Goal: Find contact information: Find contact information

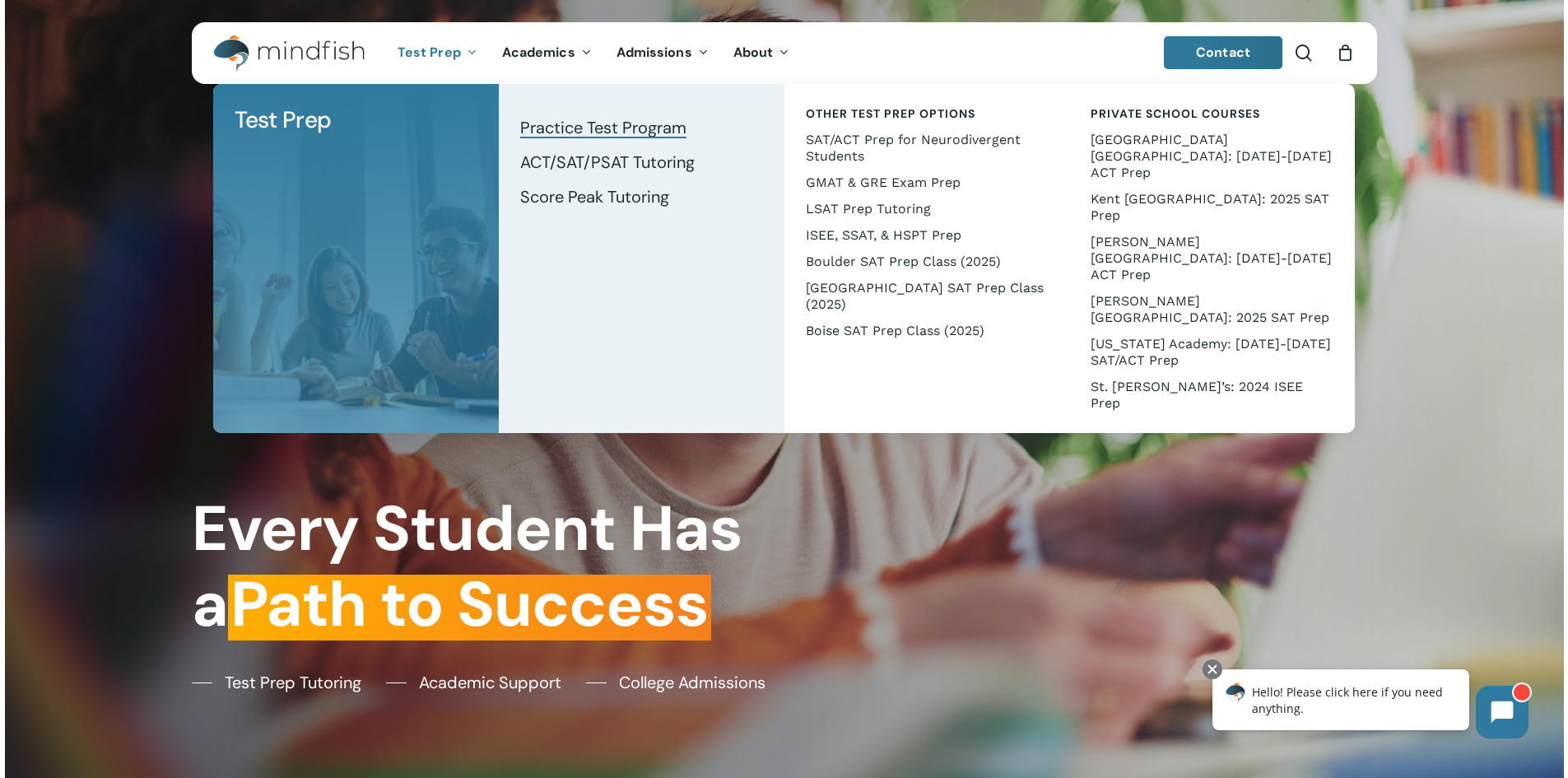
click at [568, 131] on span "Practice Test Program" at bounding box center [603, 127] width 166 height 21
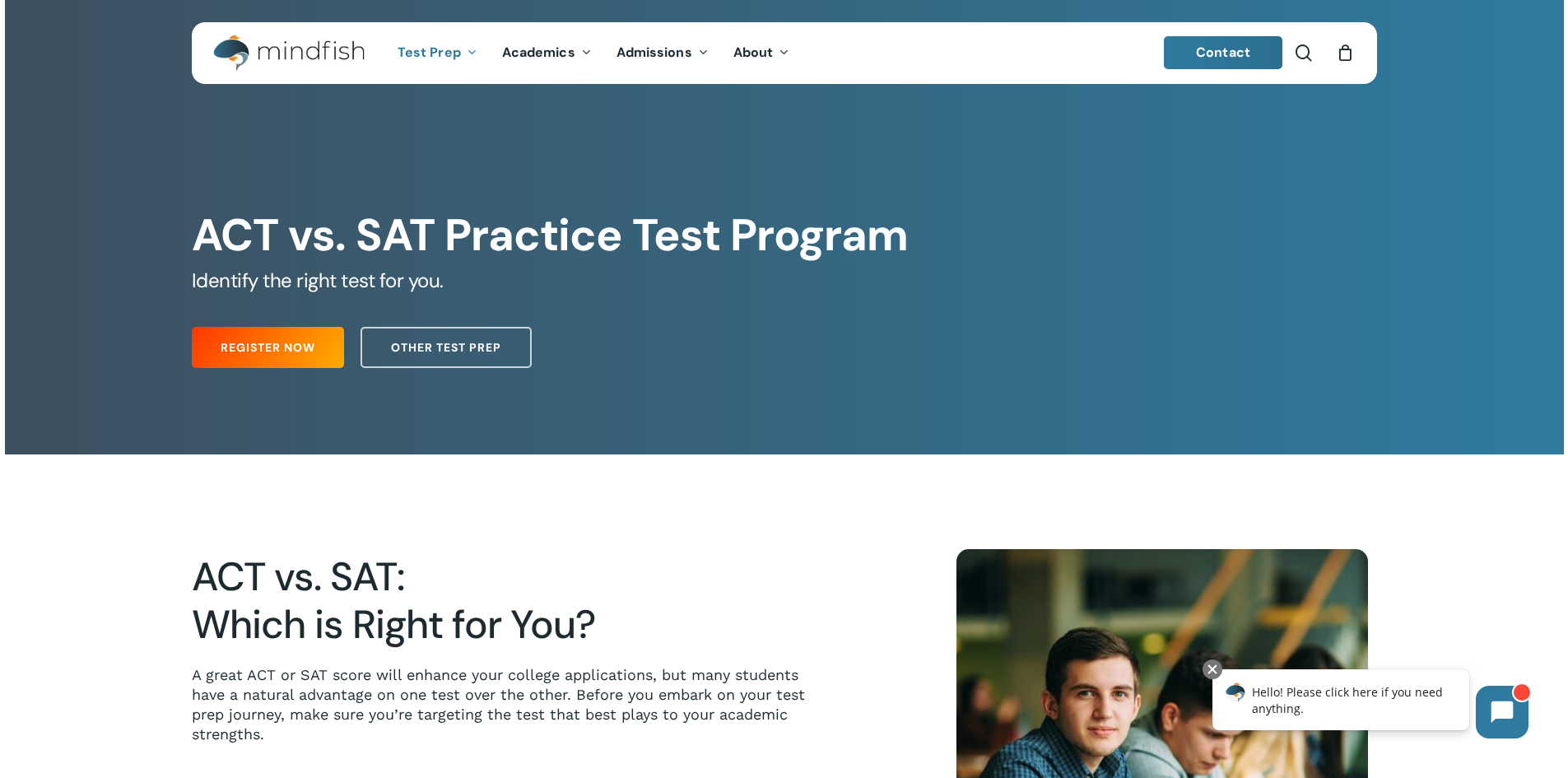
click at [264, 47] on img "Main Menu" at bounding box center [280, 53] width 134 height 37
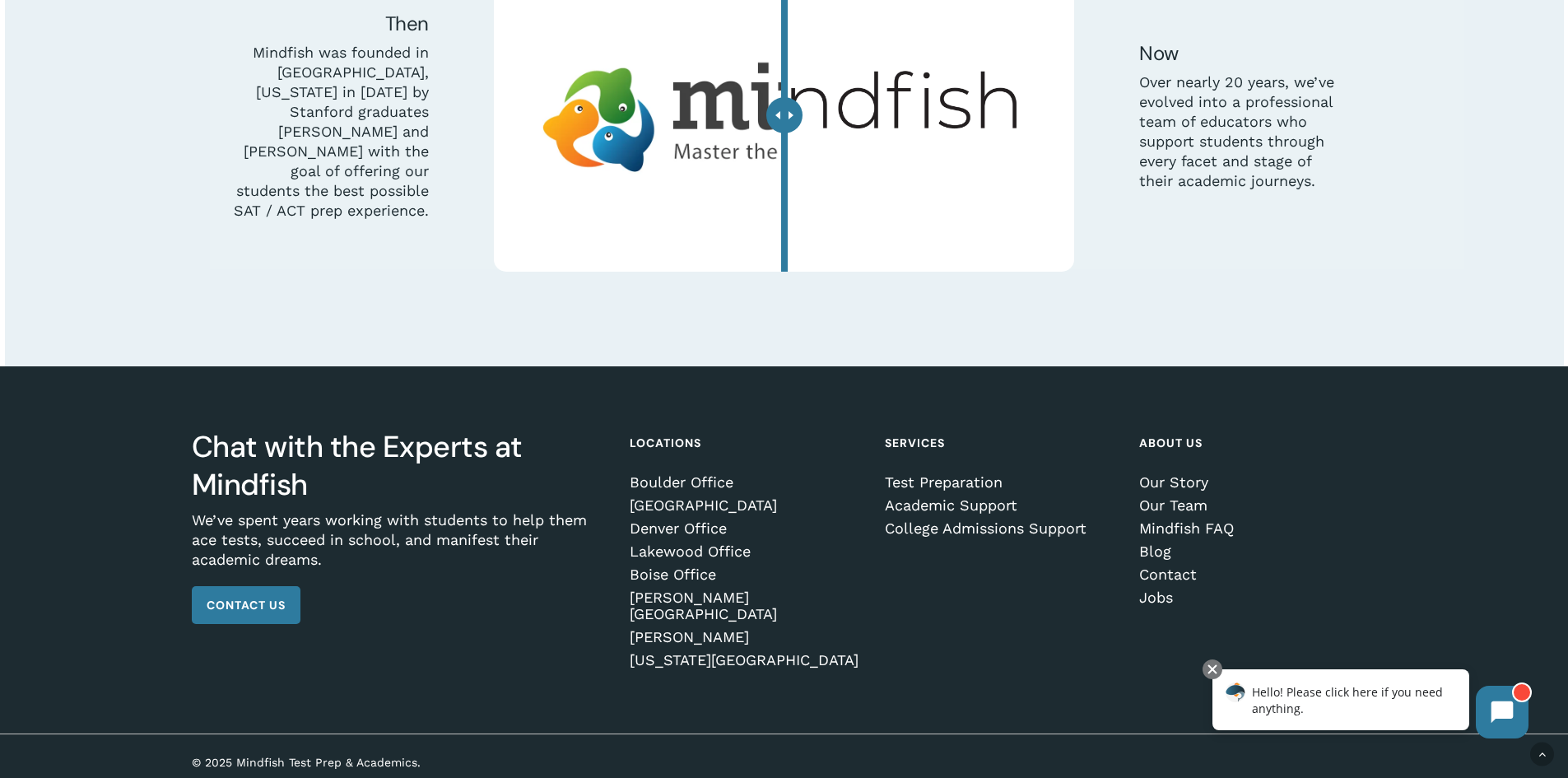
scroll to position [5168, 0]
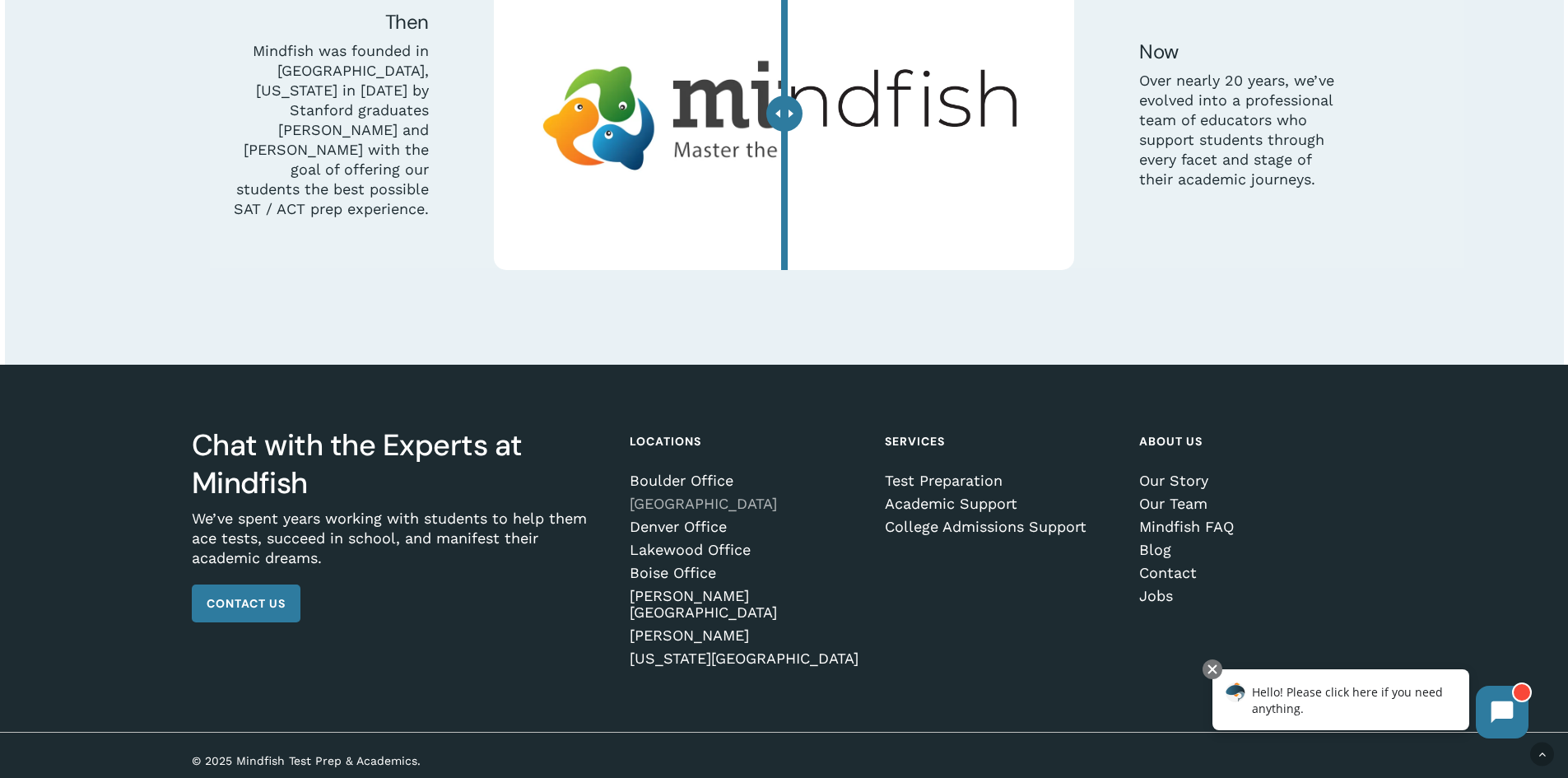
click at [671, 512] on link "[GEOGRAPHIC_DATA]" at bounding box center [745, 503] width 232 height 16
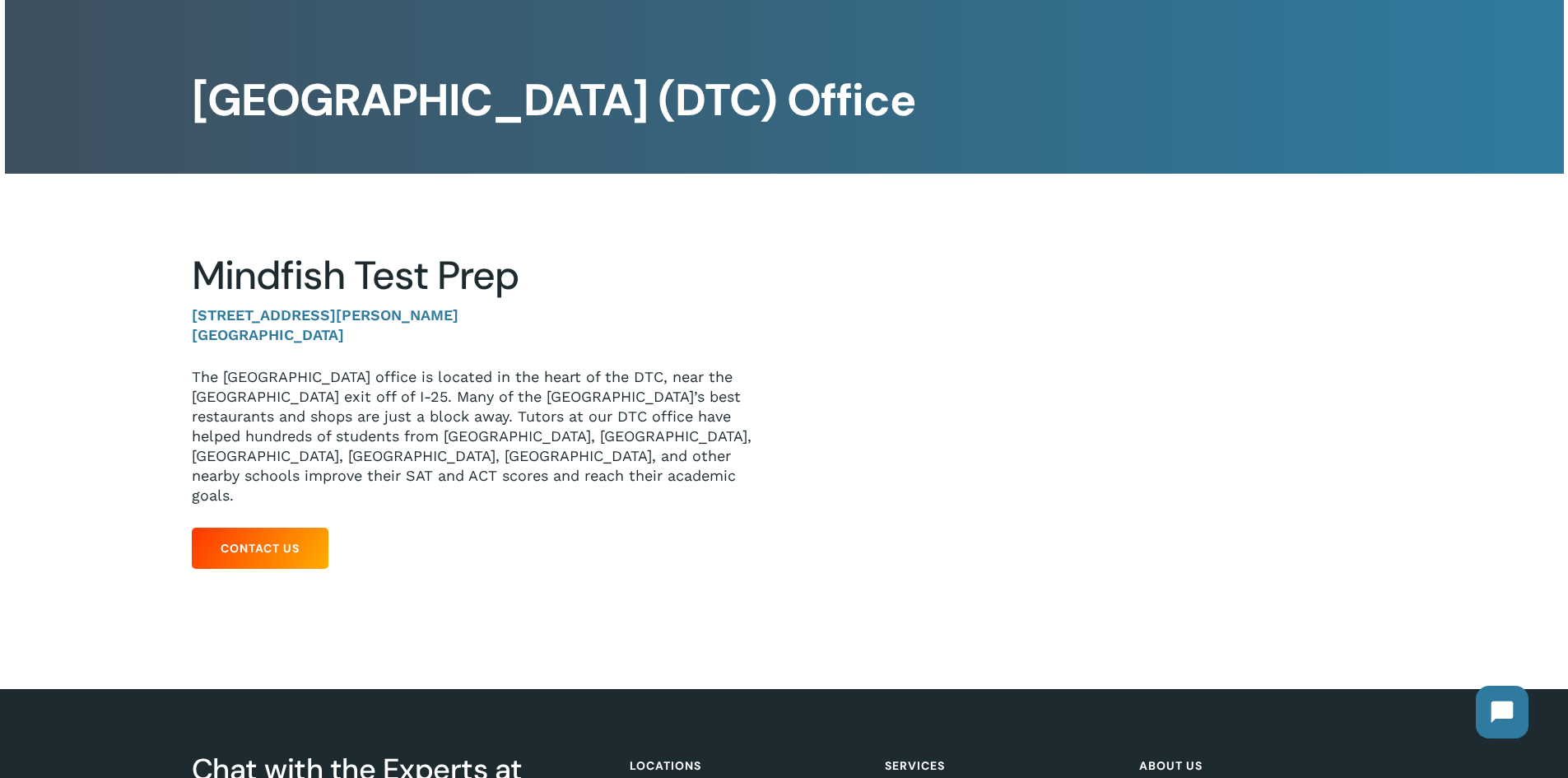
scroll to position [247, 0]
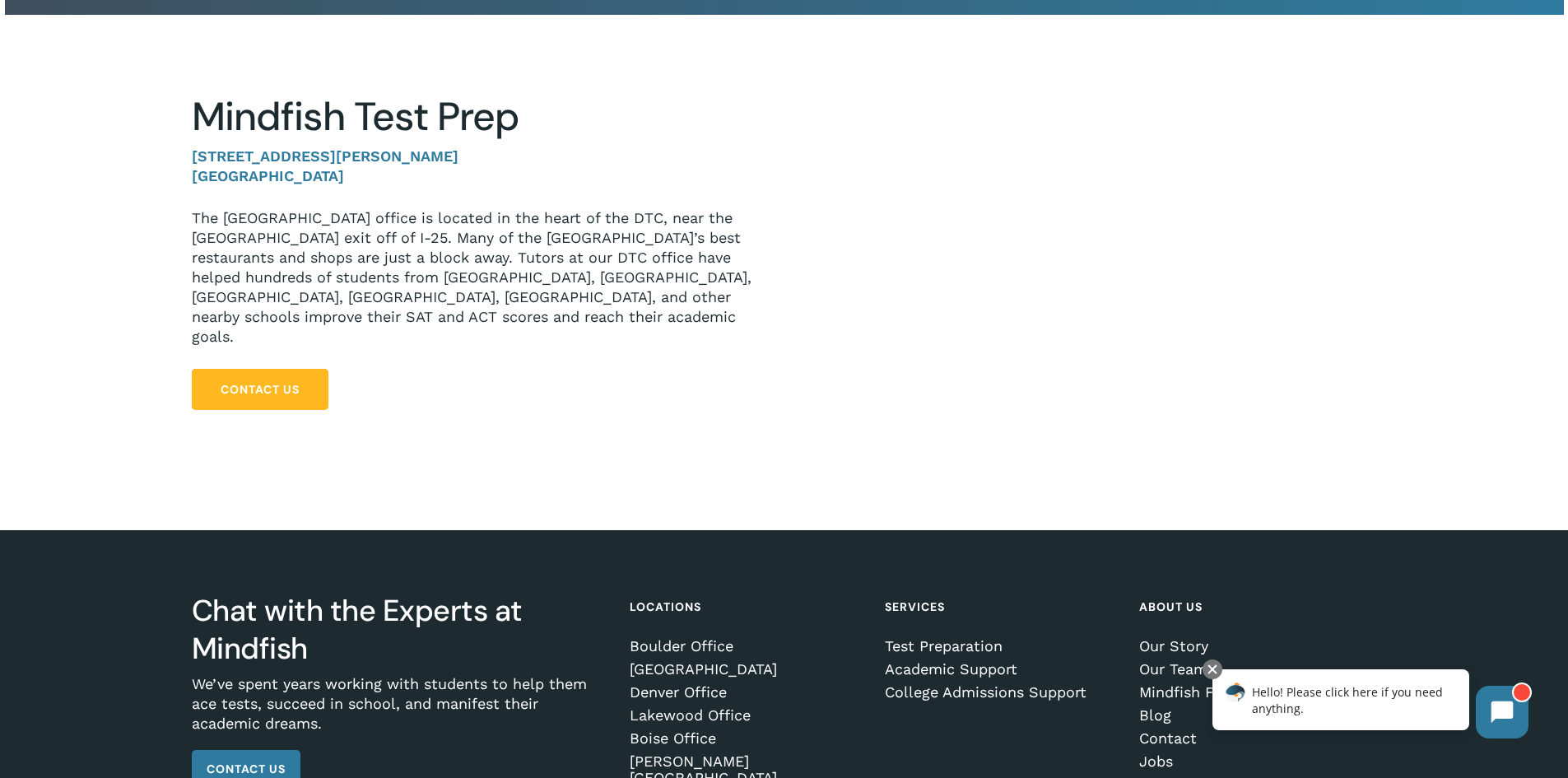
click at [261, 403] on link "Contact Us" at bounding box center [261, 389] width 137 height 42
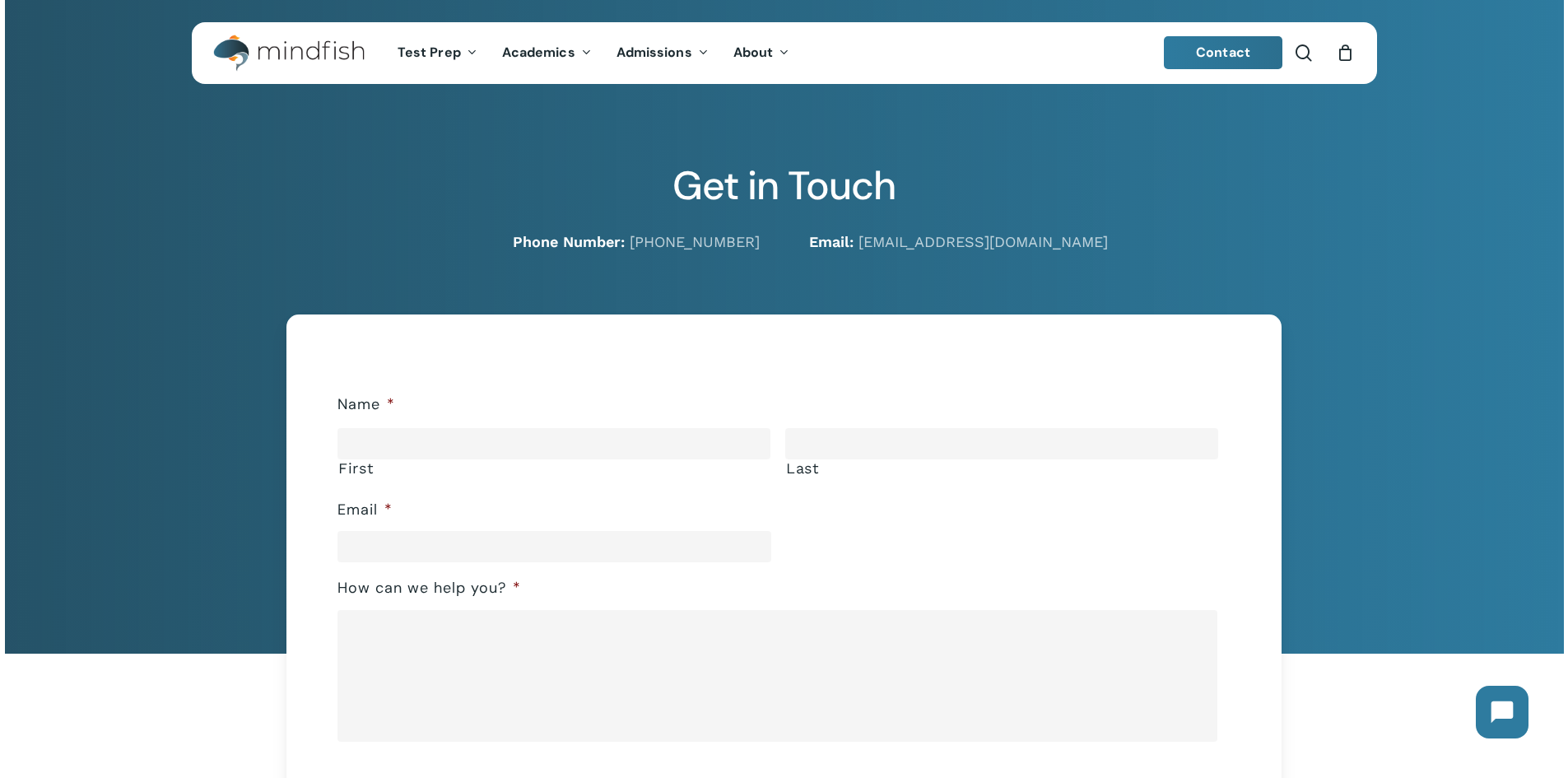
click at [309, 49] on img "Main Menu" at bounding box center [280, 53] width 134 height 37
